Goal: Transaction & Acquisition: Purchase product/service

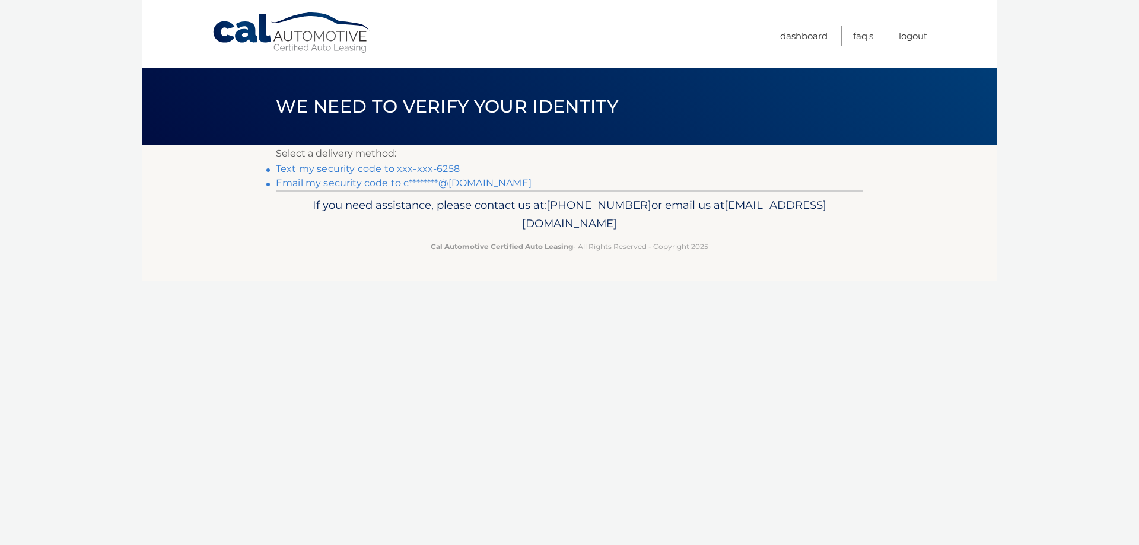
click at [357, 169] on link "Text my security code to xxx-xxx-6258" at bounding box center [368, 168] width 184 height 11
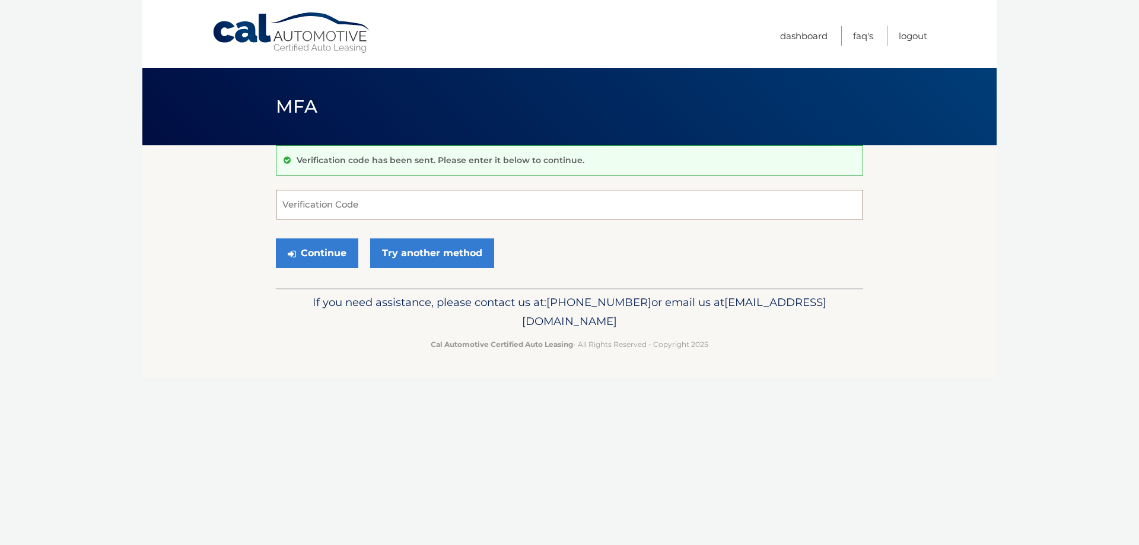
click at [375, 202] on input "Verification Code" at bounding box center [569, 205] width 587 height 30
type input "310967"
click at [320, 246] on button "Continue" at bounding box center [317, 254] width 82 height 30
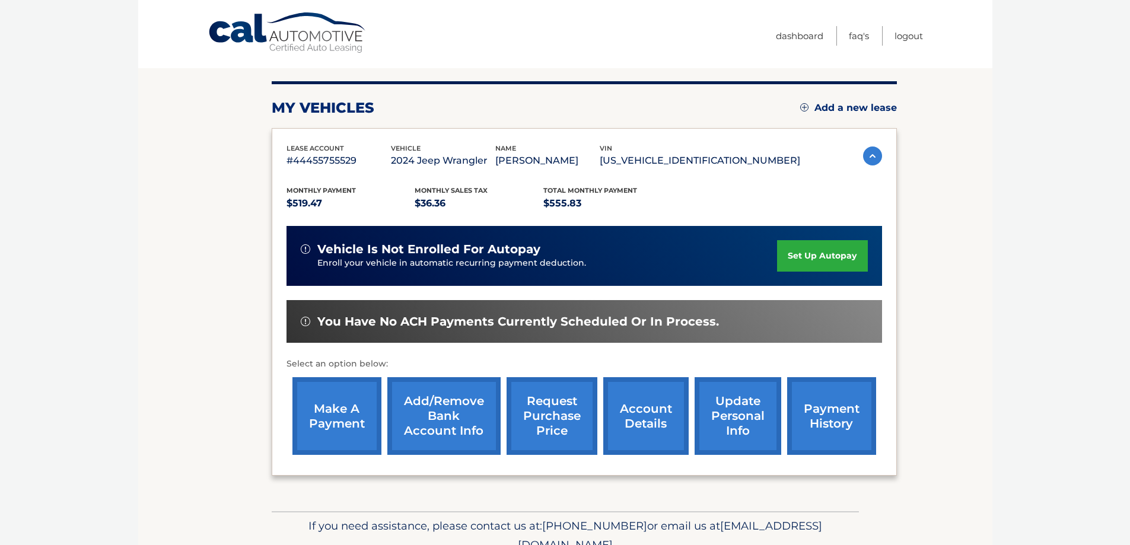
scroll to position [119, 0]
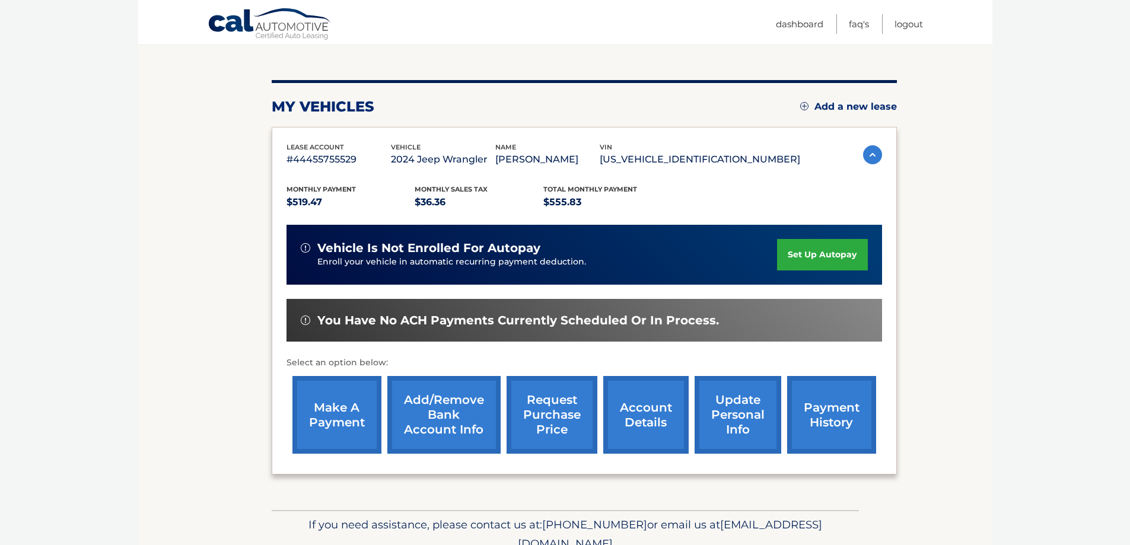
click at [335, 414] on link "make a payment" at bounding box center [337, 415] width 89 height 78
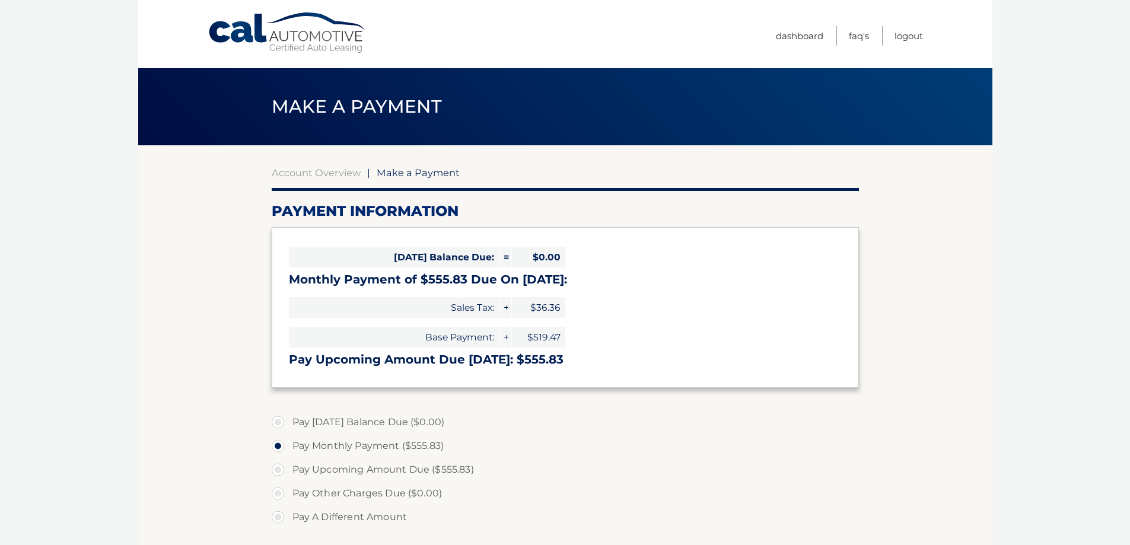
select select "YjU2ZmJkZDMtNjRlYS00MTA4LTlhNjktZmE2Zjg3MmM4YTli"
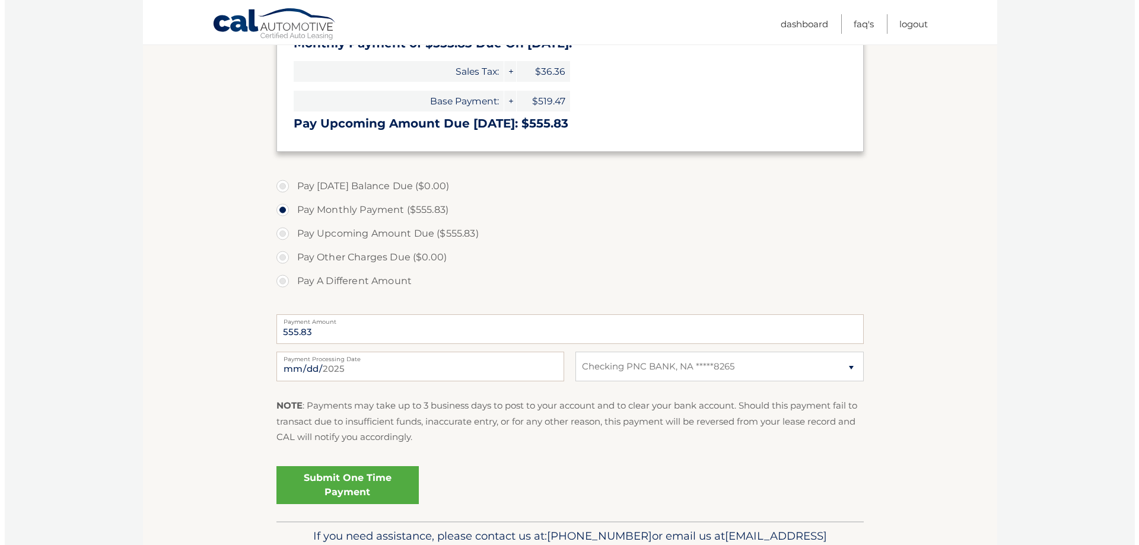
scroll to position [303, 0]
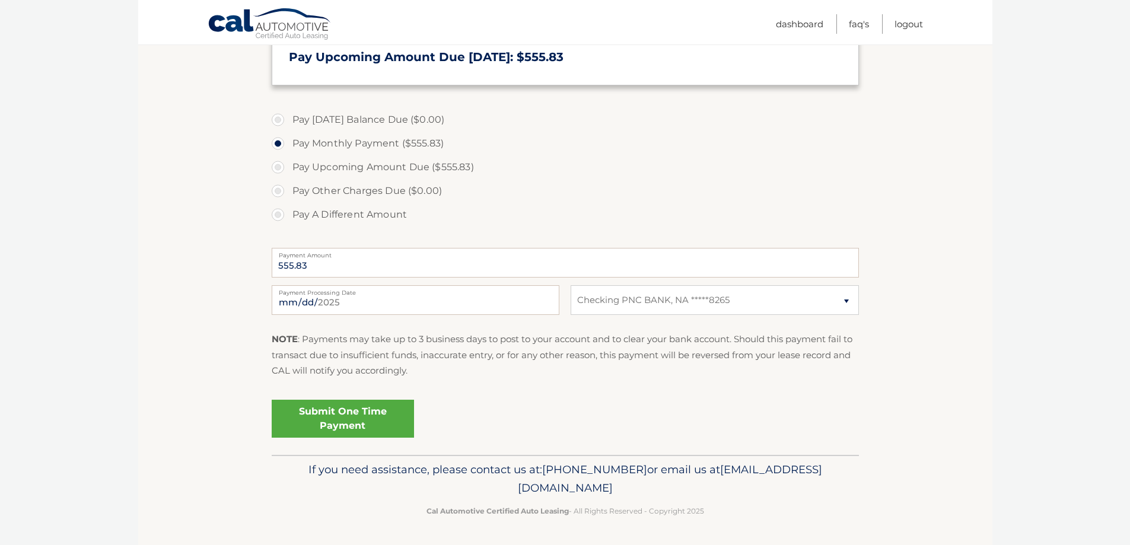
click at [353, 403] on link "Submit One Time Payment" at bounding box center [343, 419] width 142 height 38
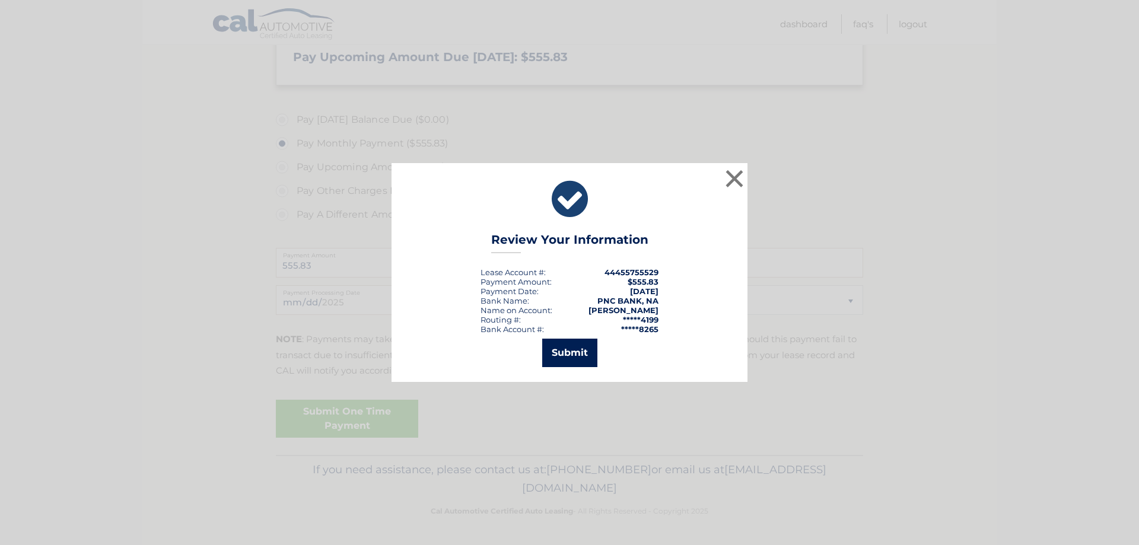
click at [581, 362] on button "Submit" at bounding box center [569, 353] width 55 height 28
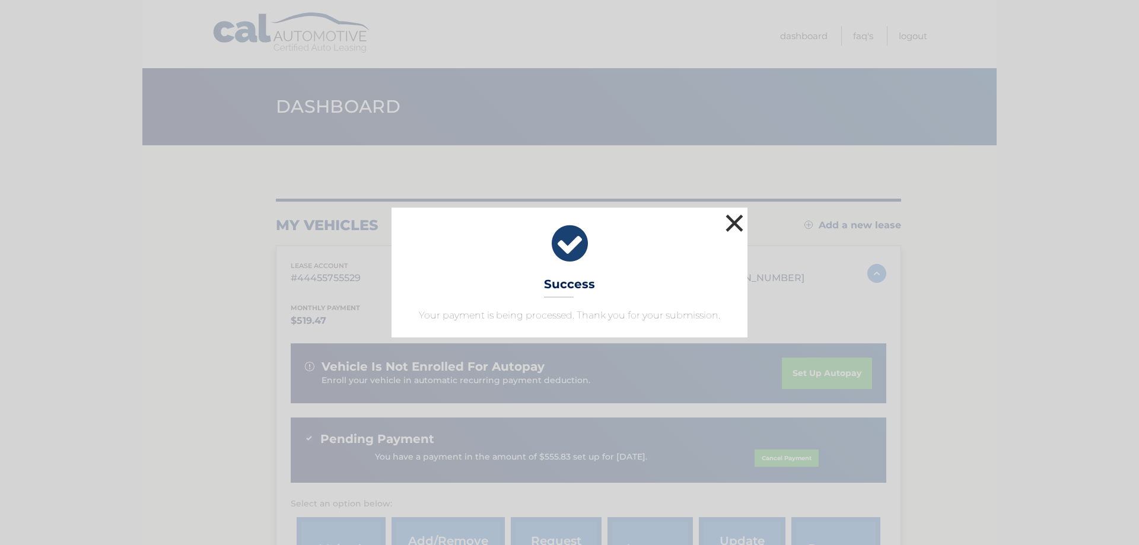
click at [734, 223] on button "×" at bounding box center [735, 223] width 24 height 24
